Goal: Task Accomplishment & Management: Use online tool/utility

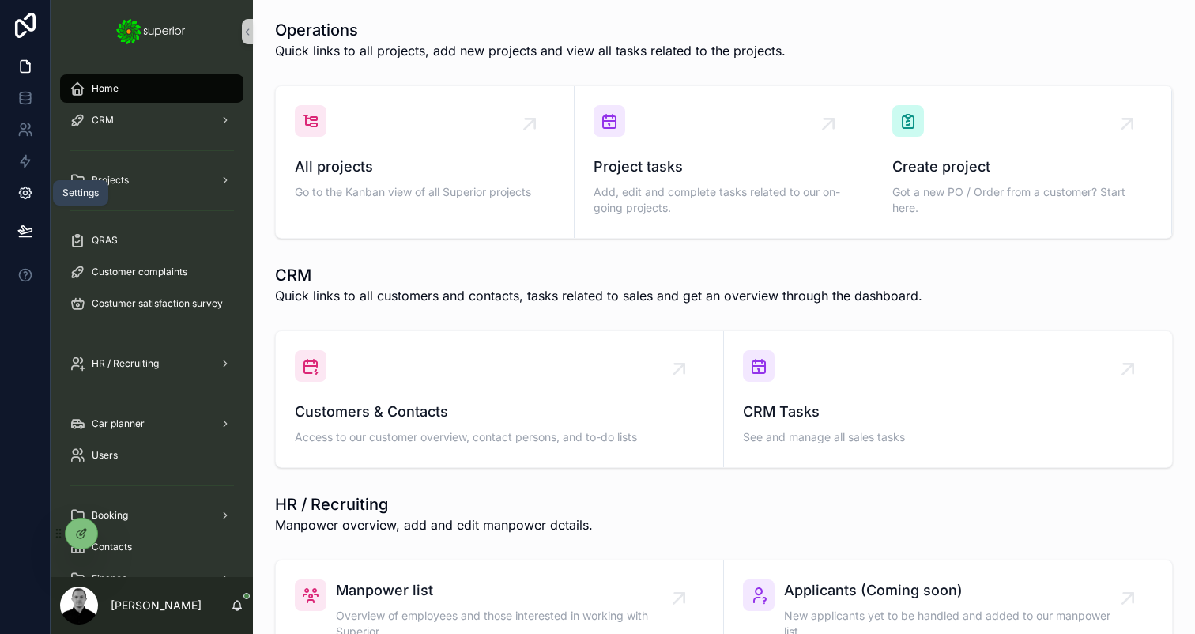
click at [27, 191] on icon at bounding box center [25, 193] width 16 height 16
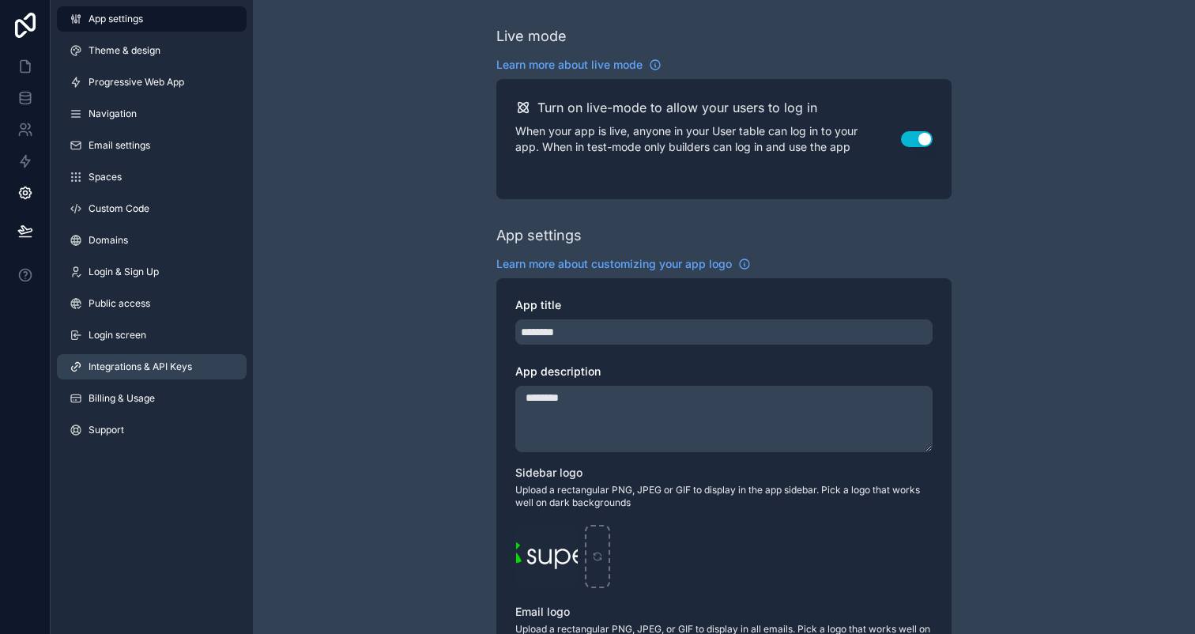
click at [160, 369] on span "Integrations & API Keys" at bounding box center [140, 366] width 104 height 13
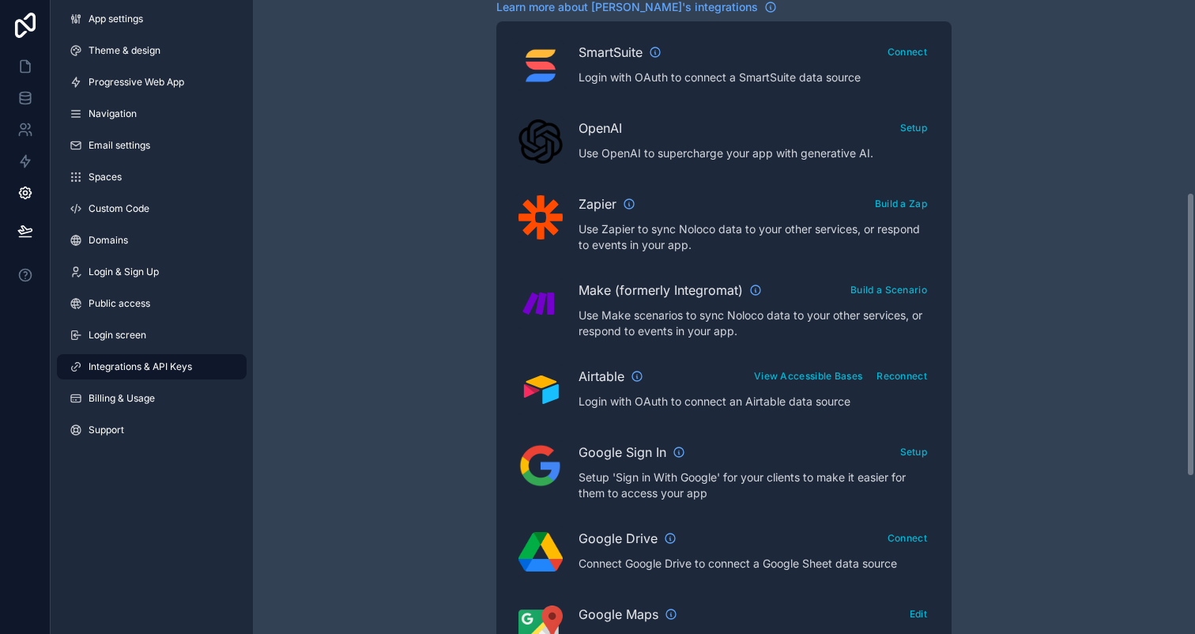
scroll to position [381, 0]
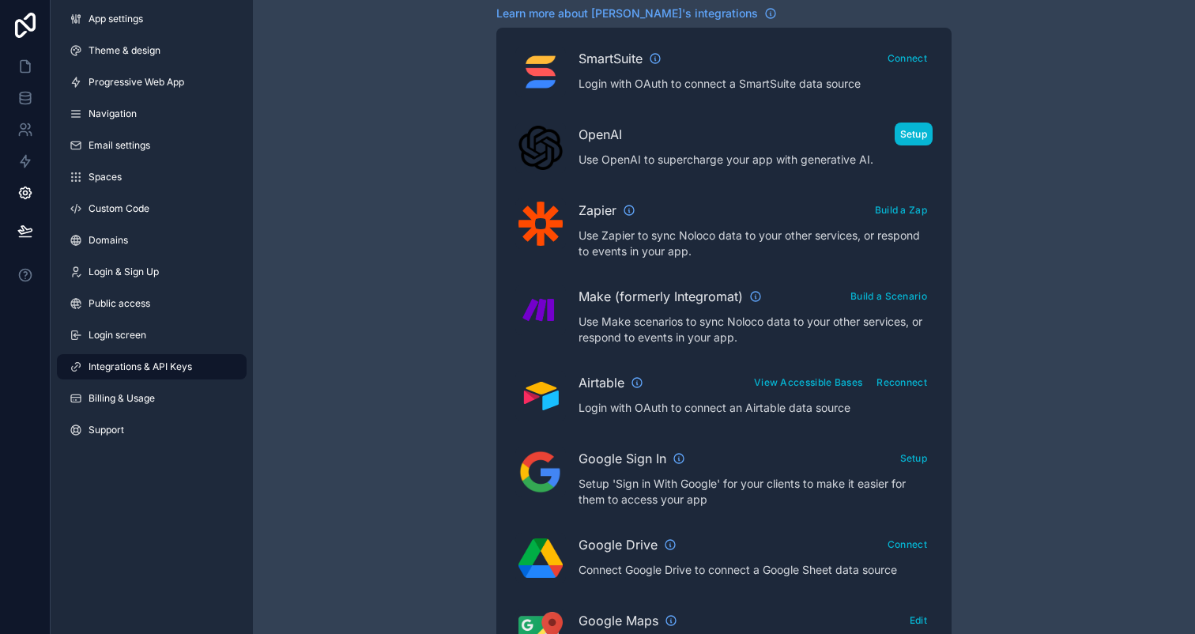
click at [908, 134] on button "Setup" at bounding box center [913, 133] width 39 height 23
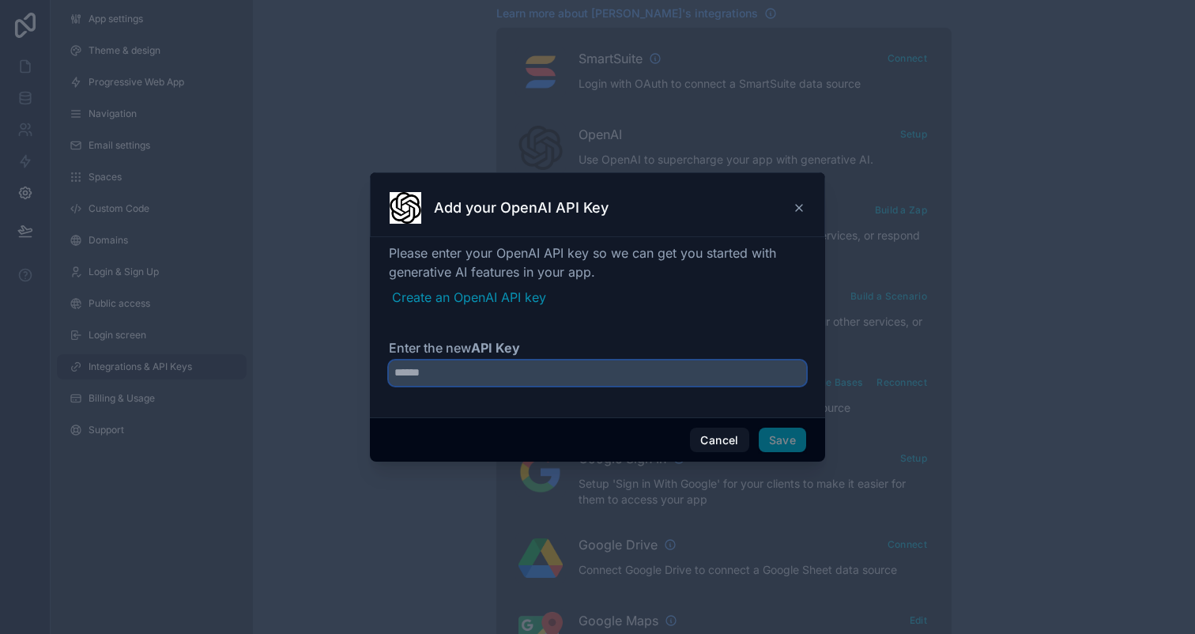
click at [514, 363] on input "Enter the new API Key" at bounding box center [597, 372] width 417 height 25
click at [561, 378] on input "Enter the new API Key" at bounding box center [597, 372] width 417 height 25
paste input "**********"
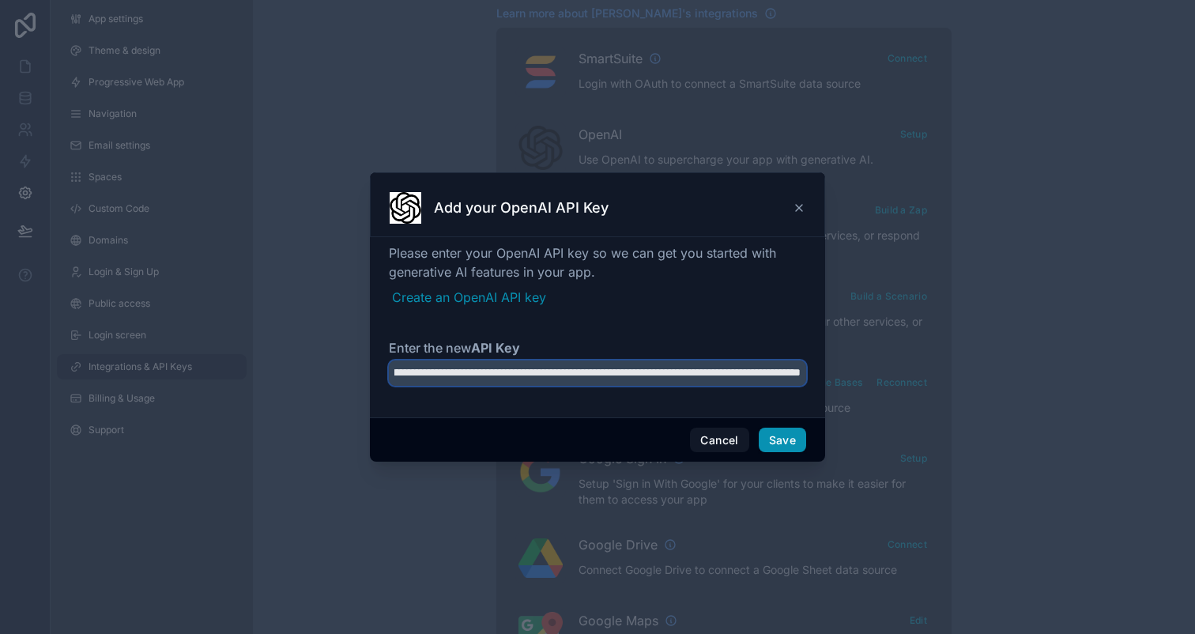
type input "**********"
click at [794, 441] on button "Save" at bounding box center [782, 439] width 47 height 25
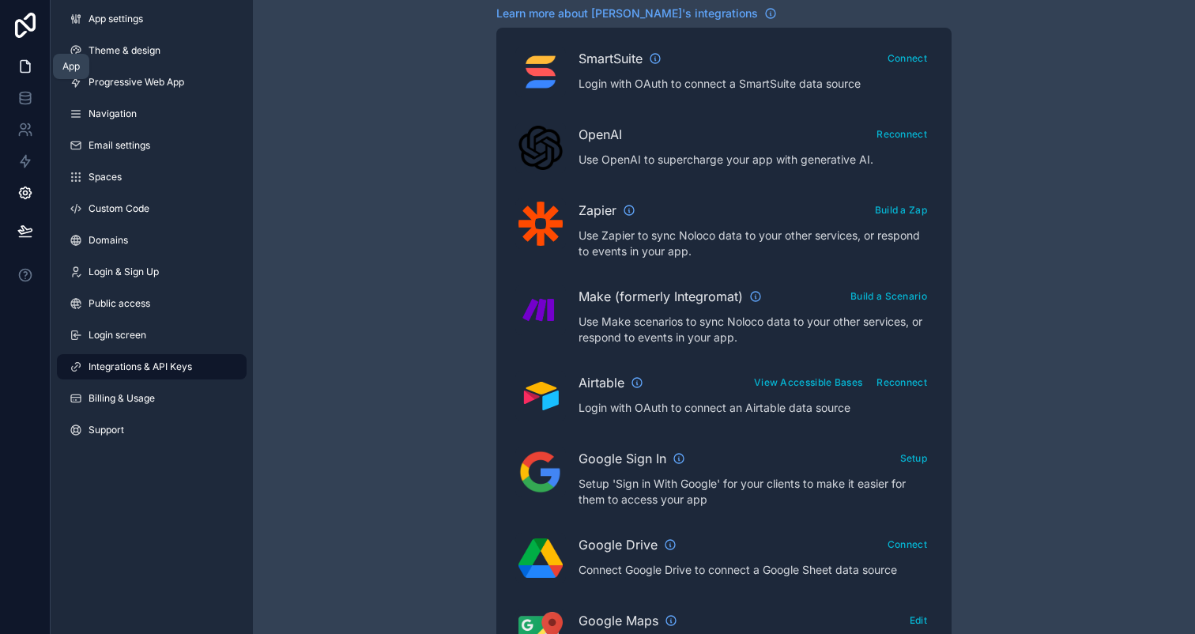
click at [21, 63] on icon at bounding box center [25, 66] width 16 height 16
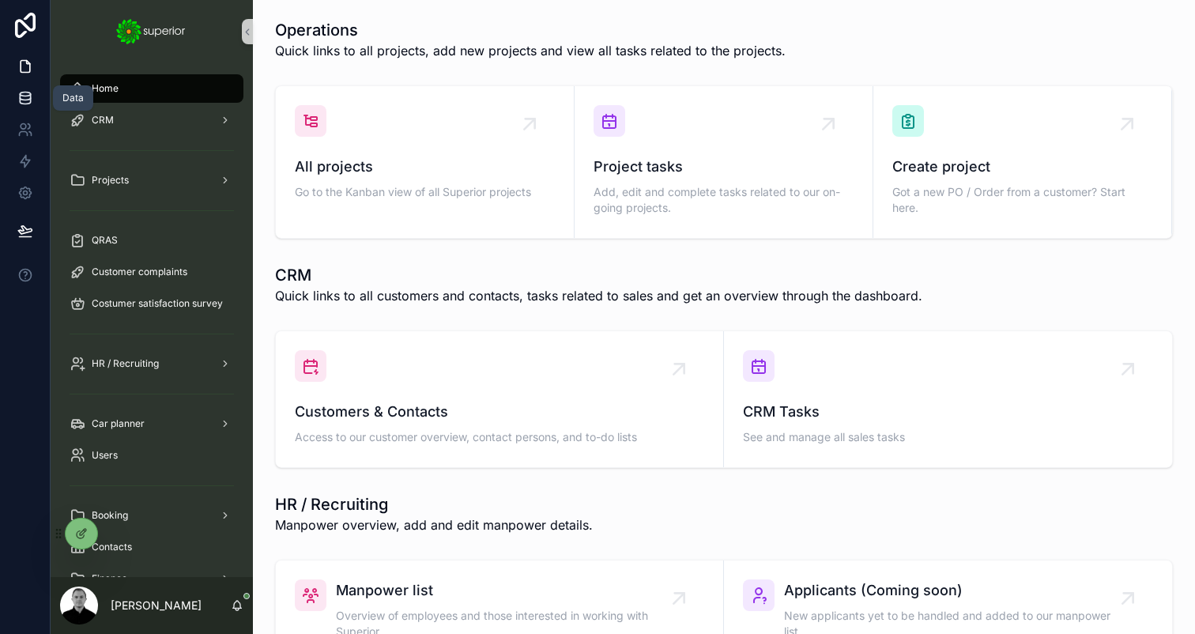
click at [23, 96] on icon at bounding box center [25, 94] width 10 height 4
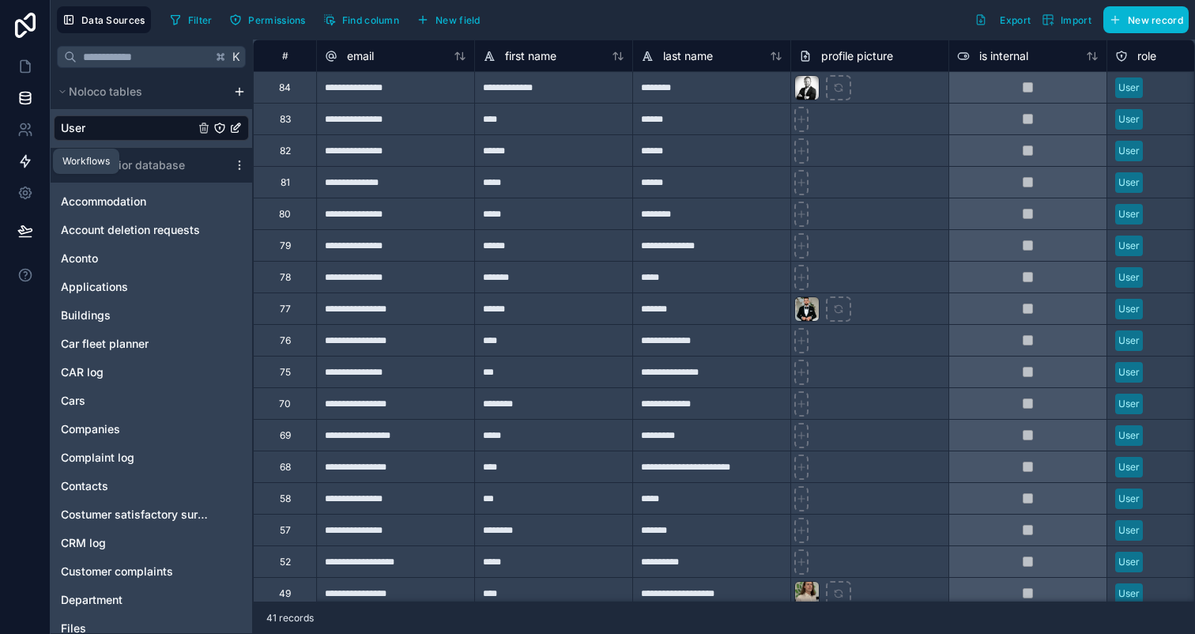
click at [18, 158] on icon at bounding box center [25, 161] width 16 height 16
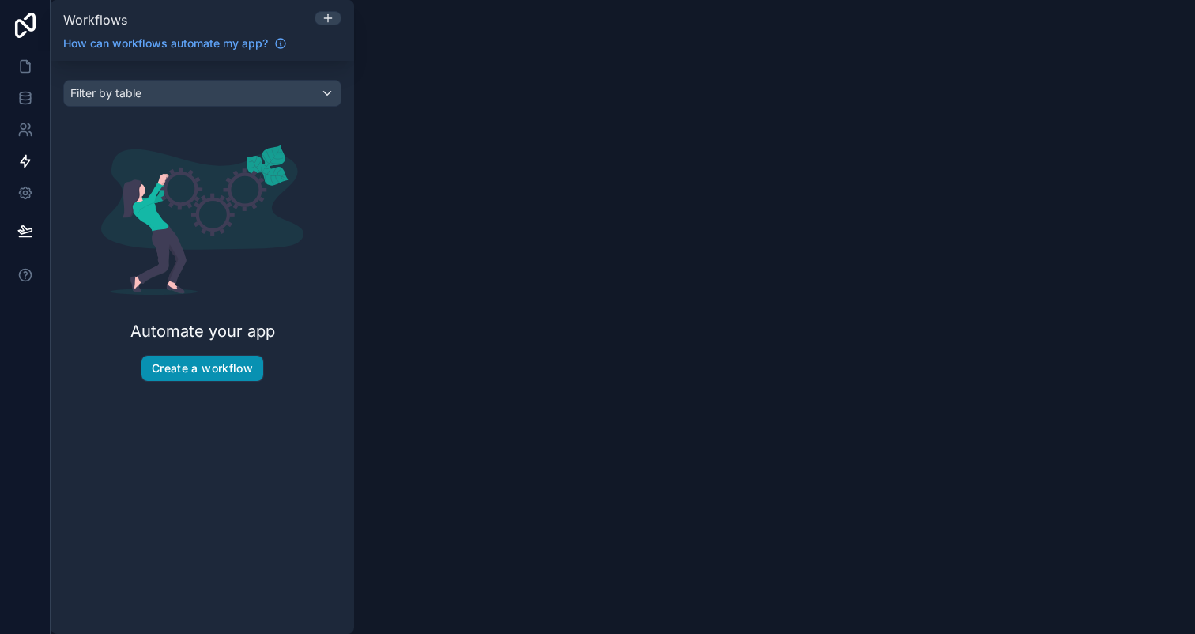
click at [214, 378] on button "Create a workflow" at bounding box center [202, 368] width 122 height 25
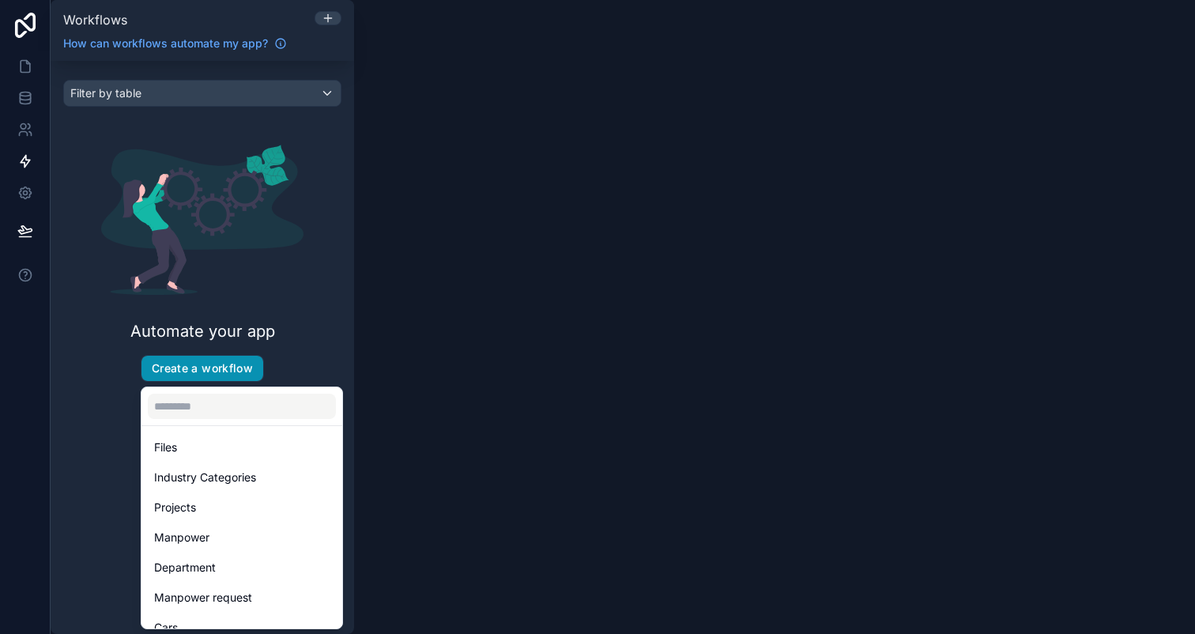
scroll to position [224, 0]
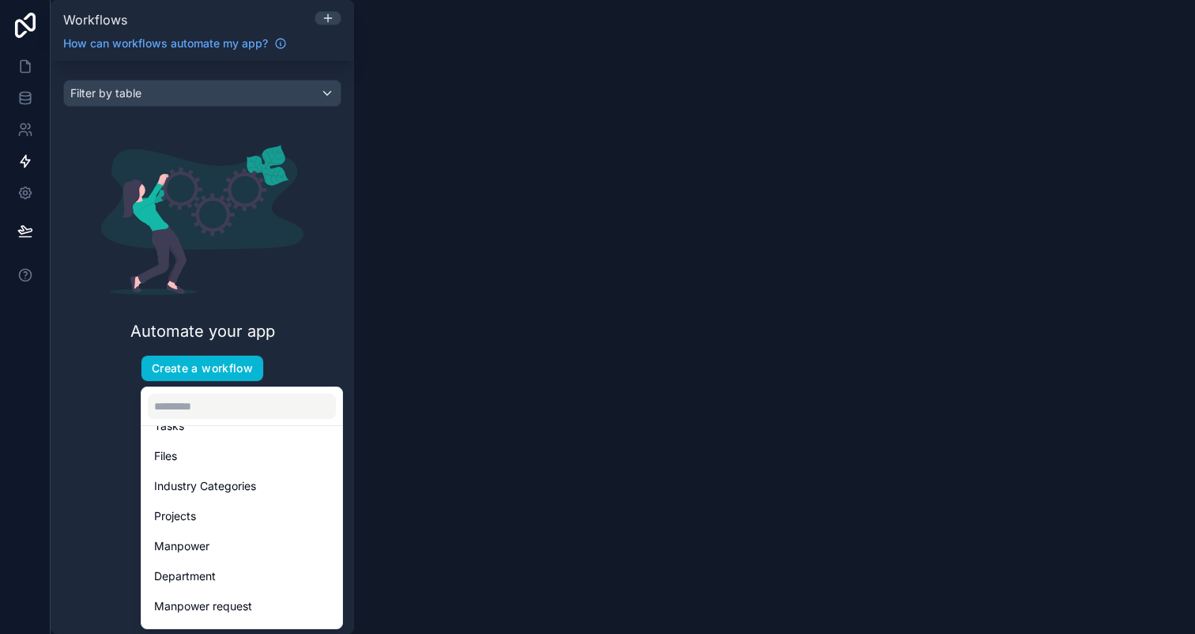
click at [105, 432] on div "scrollable content" at bounding box center [597, 317] width 1195 height 634
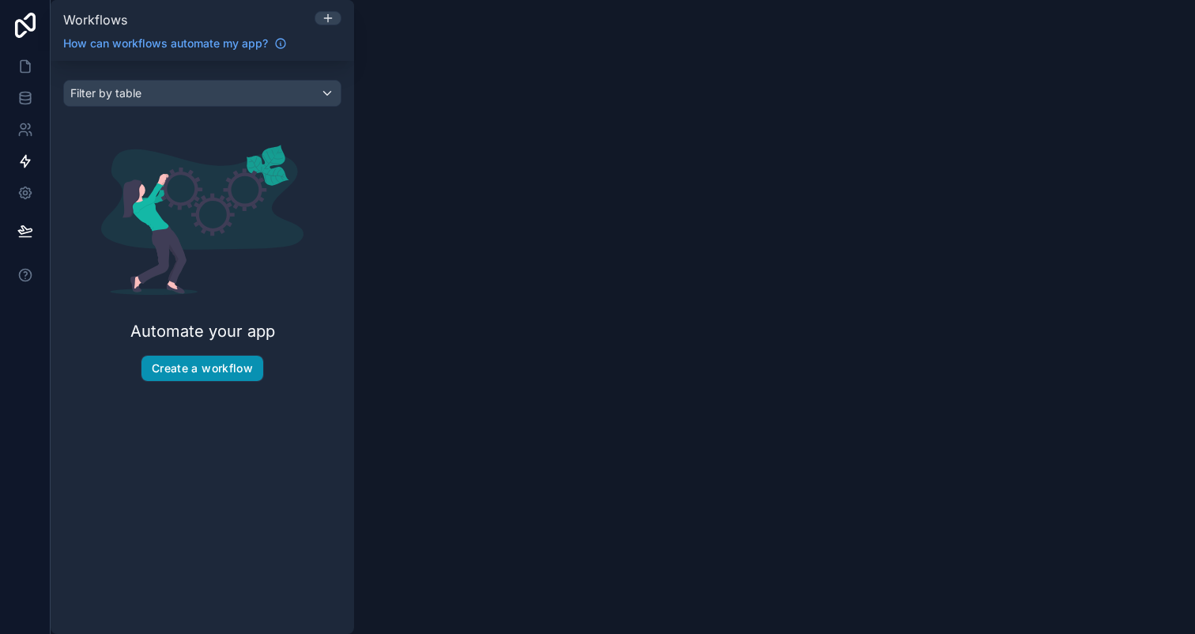
click at [197, 370] on button "Create a workflow" at bounding box center [202, 368] width 122 height 25
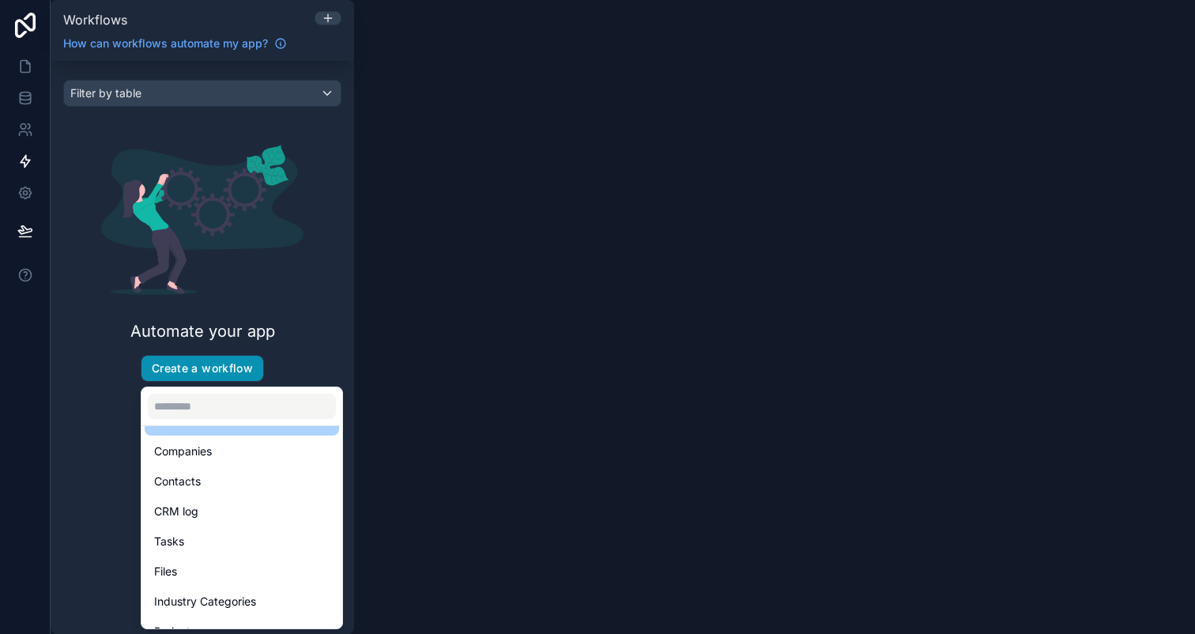
scroll to position [0, 0]
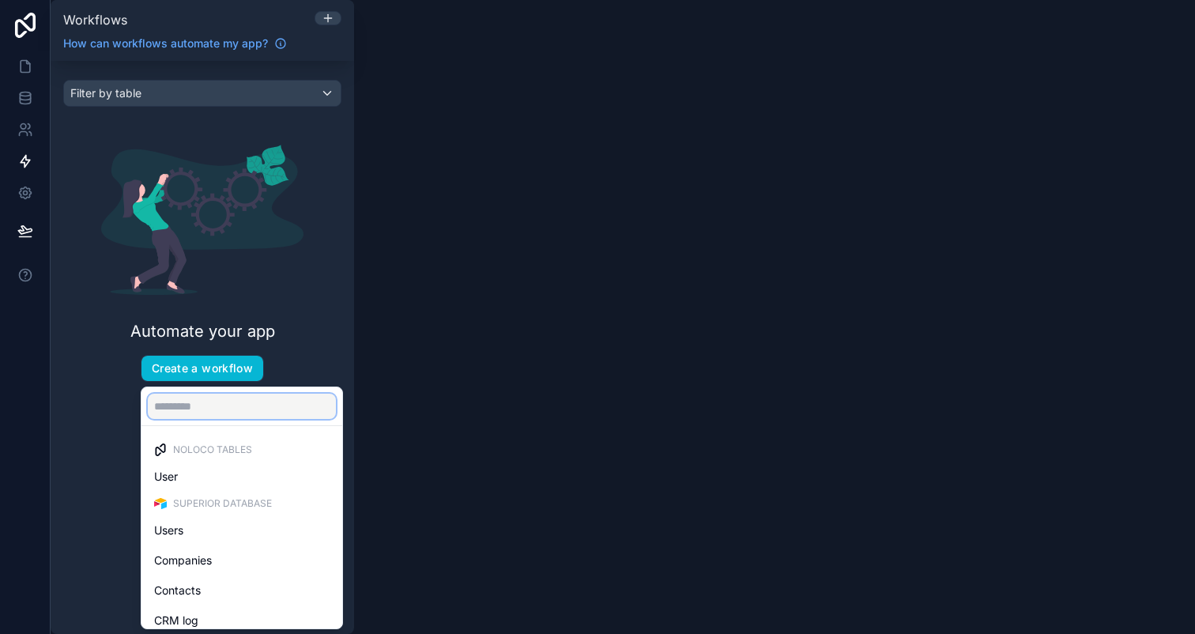
click at [232, 412] on input "text" at bounding box center [242, 405] width 188 height 25
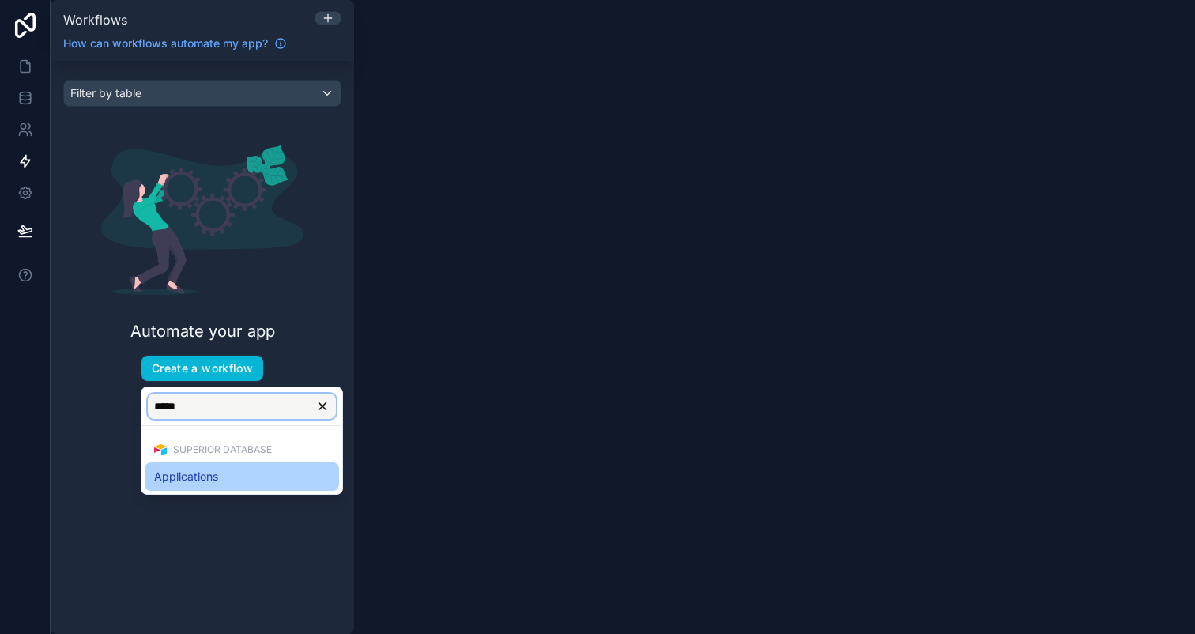
type input "*****"
click at [256, 481] on div "Applications" at bounding box center [241, 476] width 175 height 19
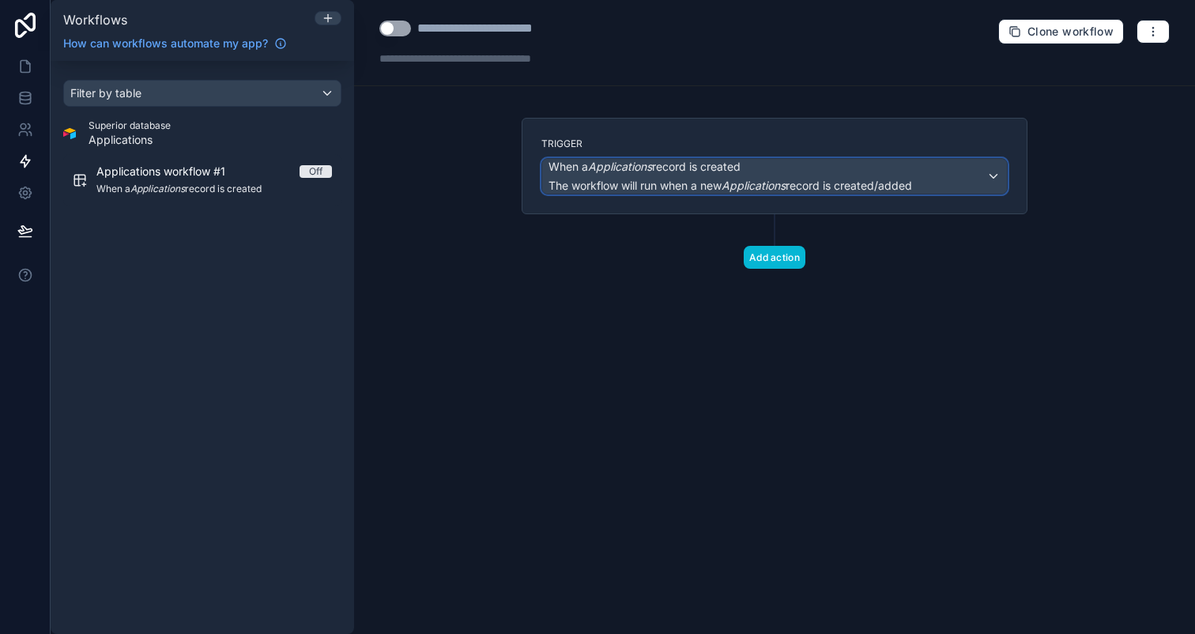
click at [736, 165] on span "When a Applications record is created" at bounding box center [644, 167] width 192 height 16
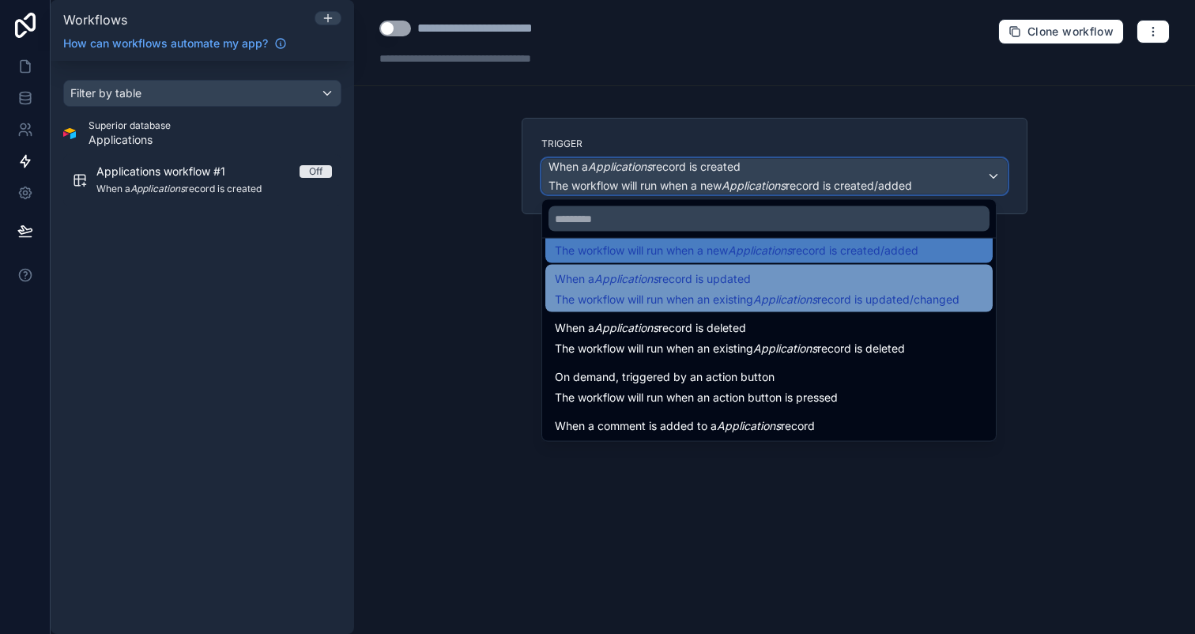
scroll to position [57, 0]
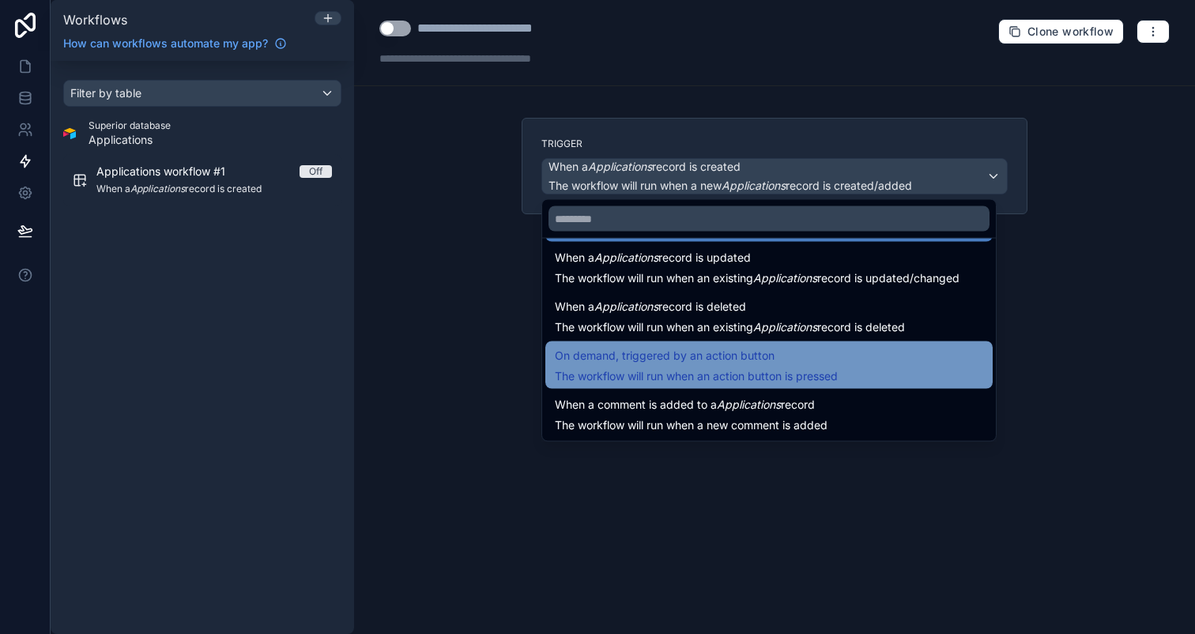
click at [777, 355] on span "On demand, triggered by an action button" at bounding box center [696, 355] width 283 height 19
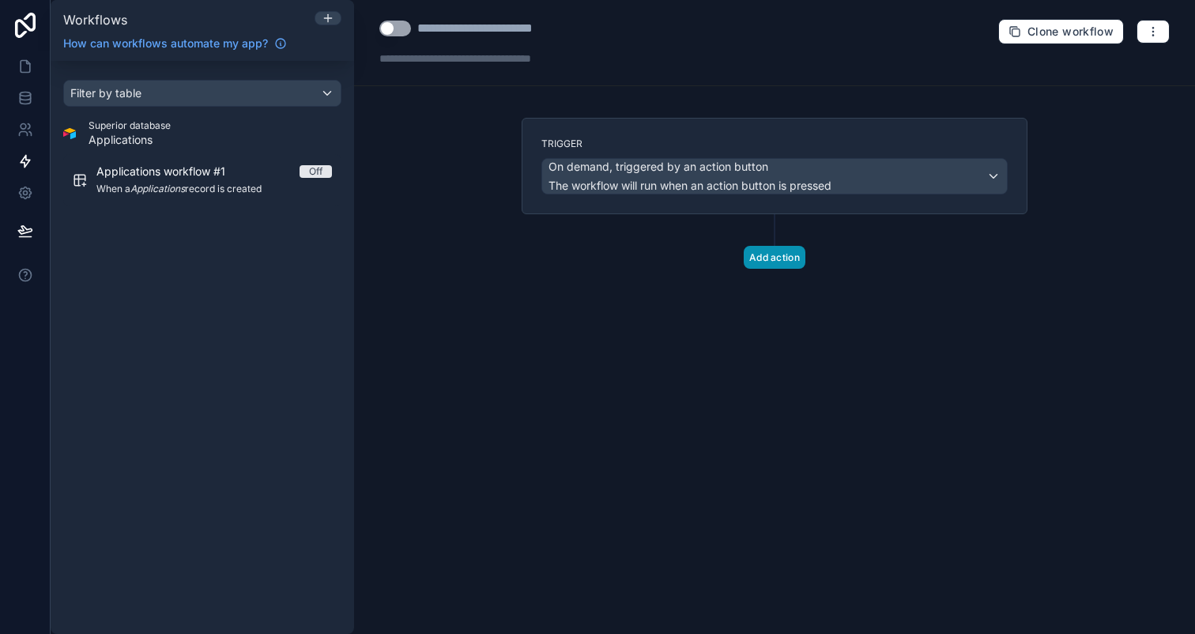
click at [766, 255] on button "Add action" at bounding box center [775, 257] width 62 height 23
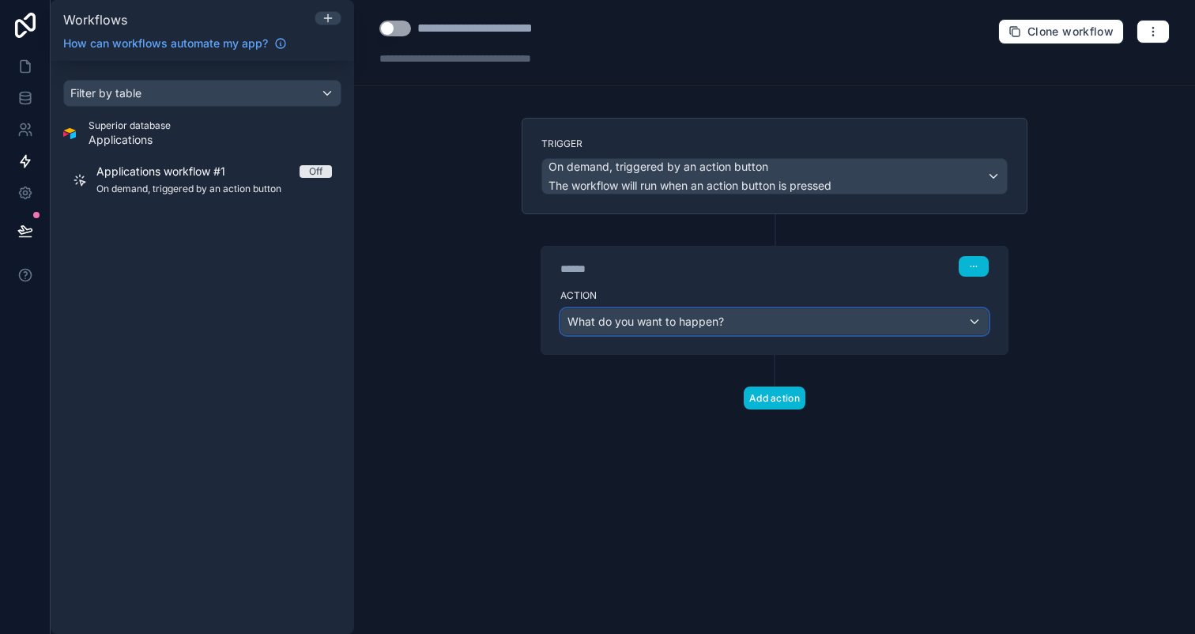
click at [667, 320] on span "What do you want to happen?" at bounding box center [645, 320] width 156 height 13
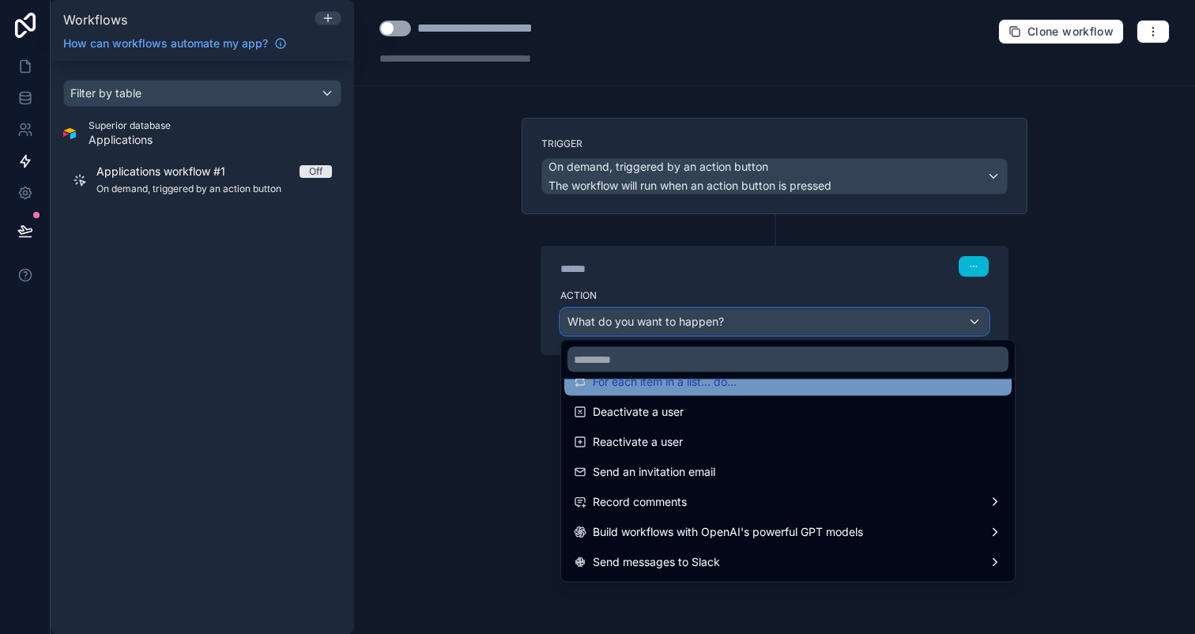
scroll to position [292, 0]
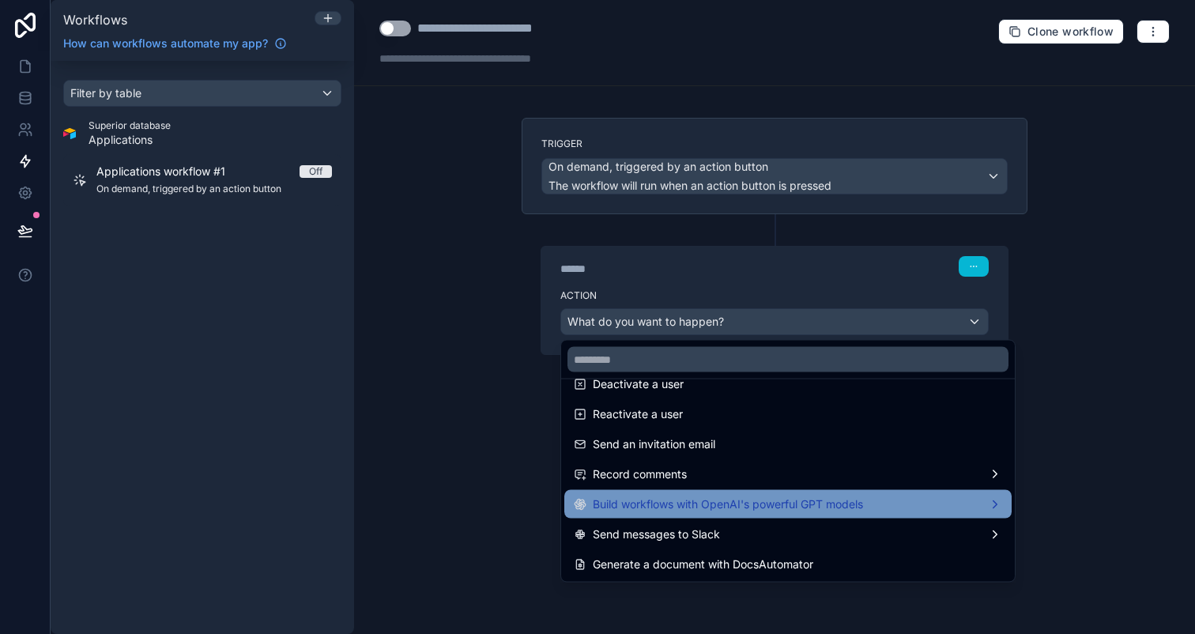
click at [754, 501] on span "Build workflows with OpenAI's powerful GPT models" at bounding box center [728, 504] width 270 height 19
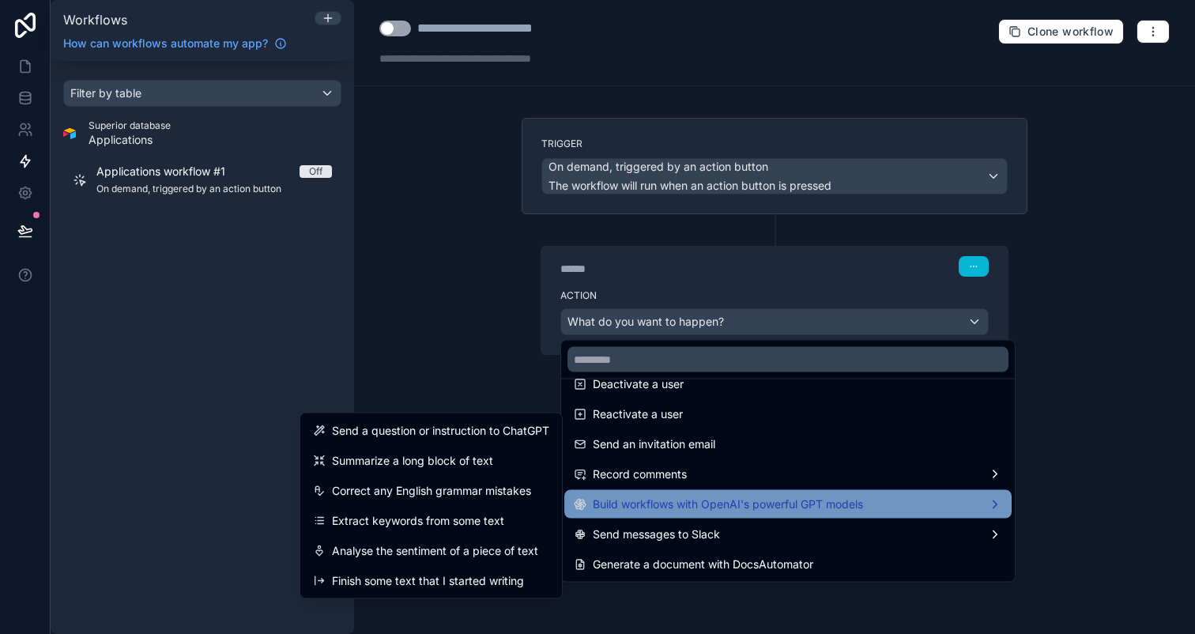
click at [754, 501] on span "Build workflows with OpenAI's powerful GPT models" at bounding box center [728, 504] width 270 height 19
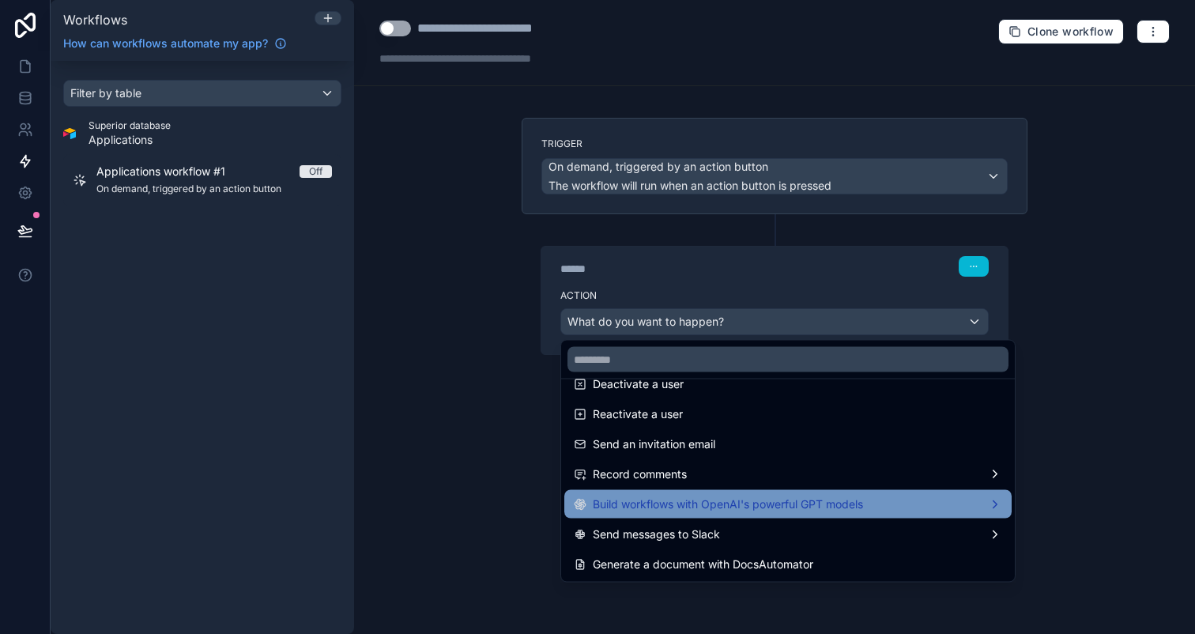
click at [754, 501] on span "Build workflows with OpenAI's powerful GPT models" at bounding box center [728, 504] width 270 height 19
